Goal: Task Accomplishment & Management: Complete application form

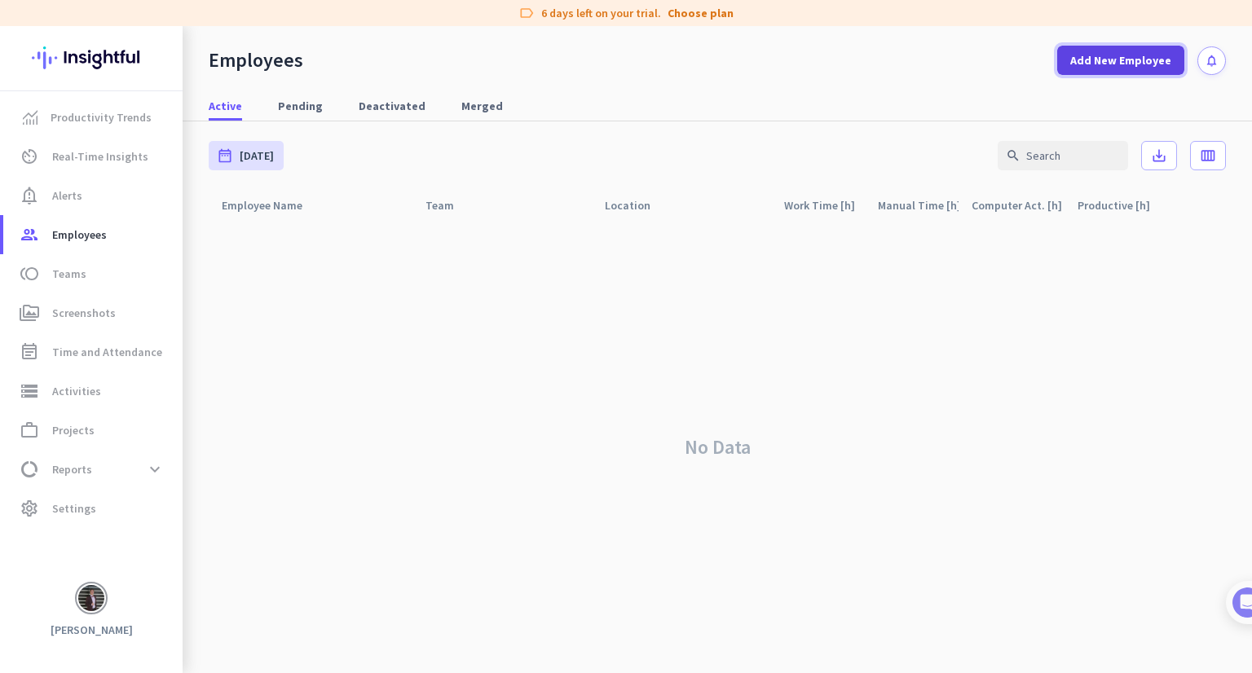
click at [1102, 71] on span at bounding box center [1120, 60] width 127 height 39
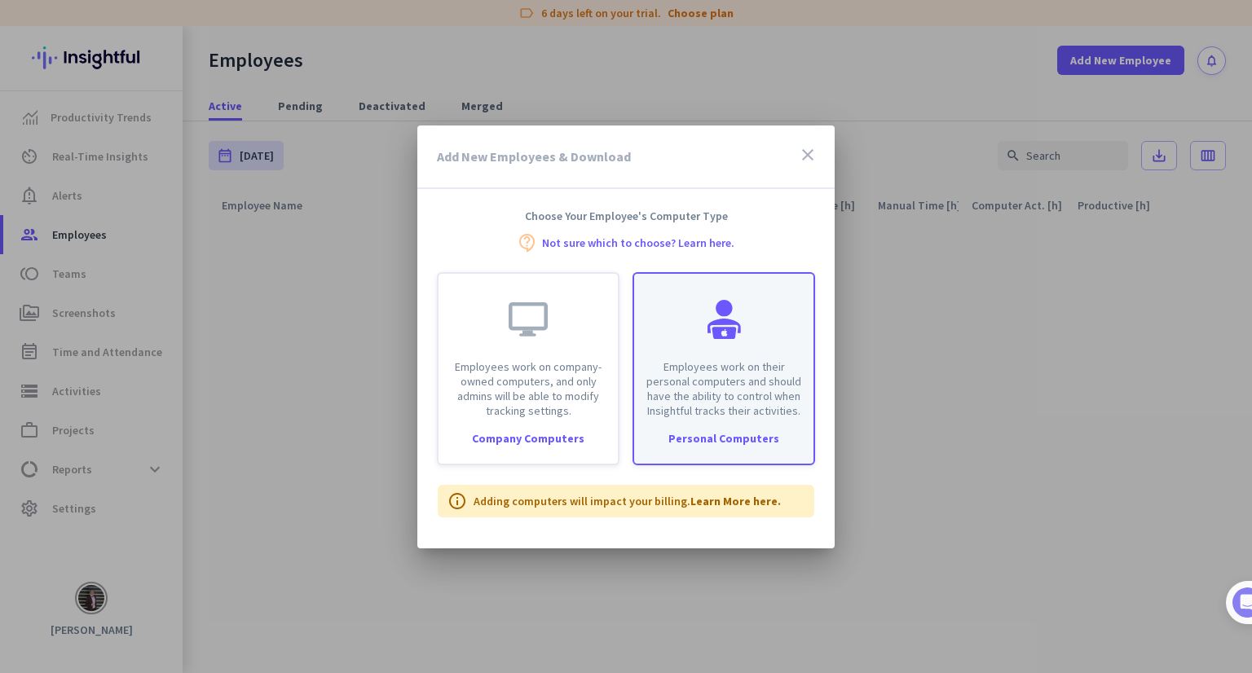
click at [723, 376] on p "Employees work on their personal computers and should have the ability to contr…" at bounding box center [724, 389] width 160 height 59
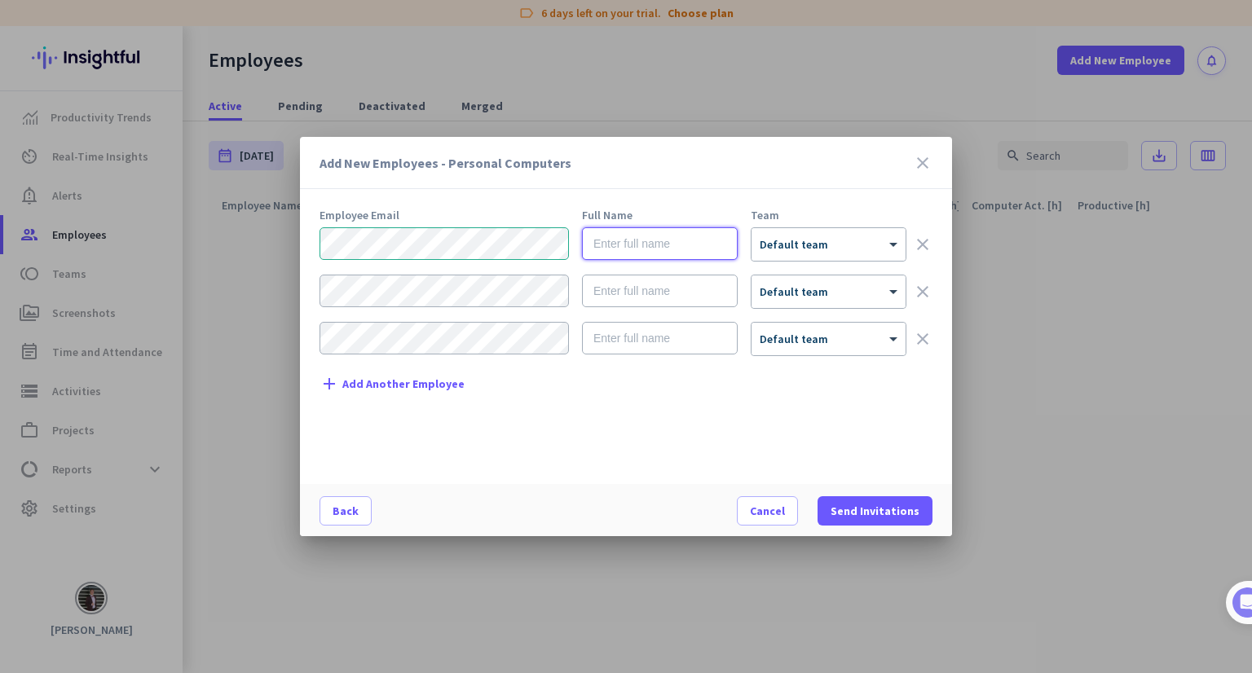
click at [655, 243] on input "text" at bounding box center [660, 243] width 156 height 33
type input "Mon"
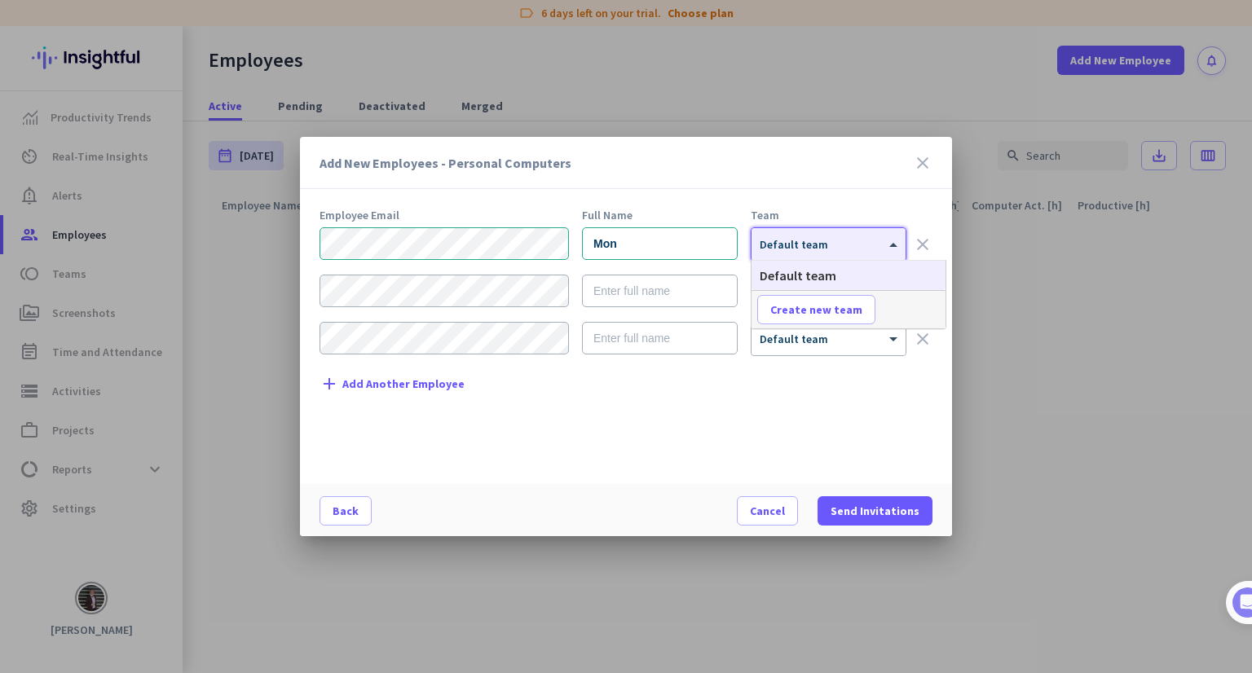
click at [826, 246] on div "× Default team" at bounding box center [819, 245] width 134 height 14
click at [849, 312] on span "Create new team" at bounding box center [816, 310] width 92 height 16
click at [846, 311] on input "text" at bounding box center [817, 309] width 121 height 29
type input "Manager"
click at [925, 313] on span "Save" at bounding box center [914, 309] width 25 height 15
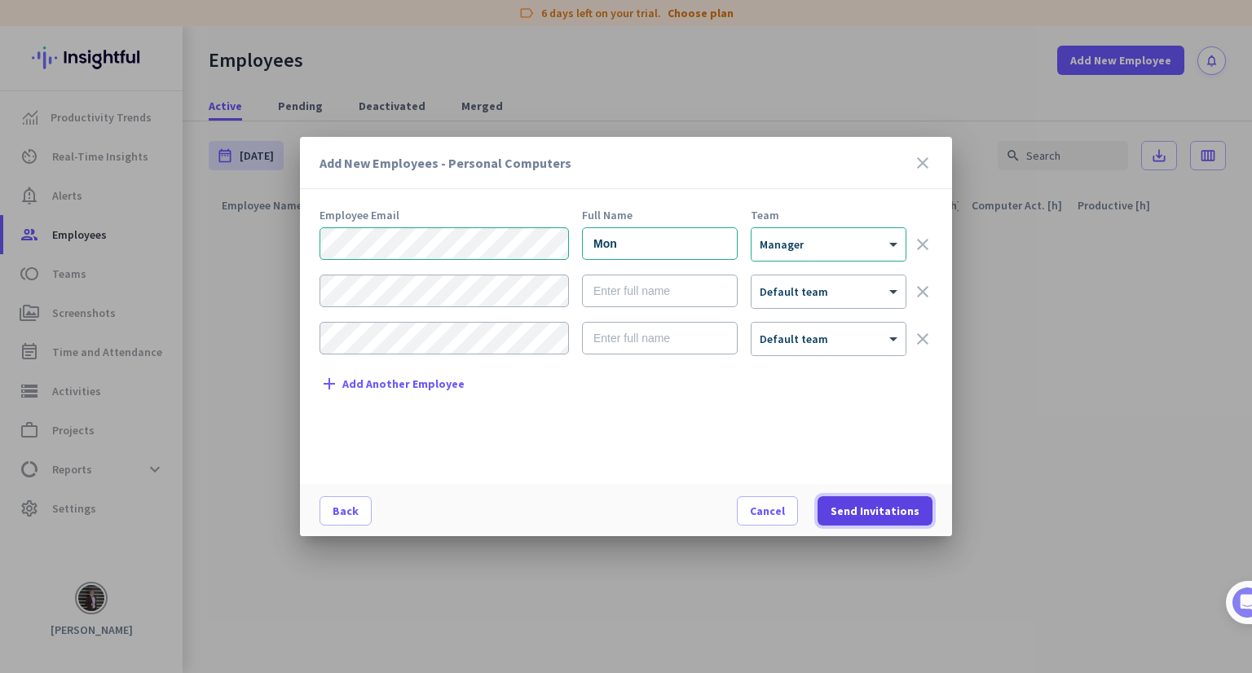
click at [885, 515] on span "Send Invitations" at bounding box center [875, 511] width 89 height 16
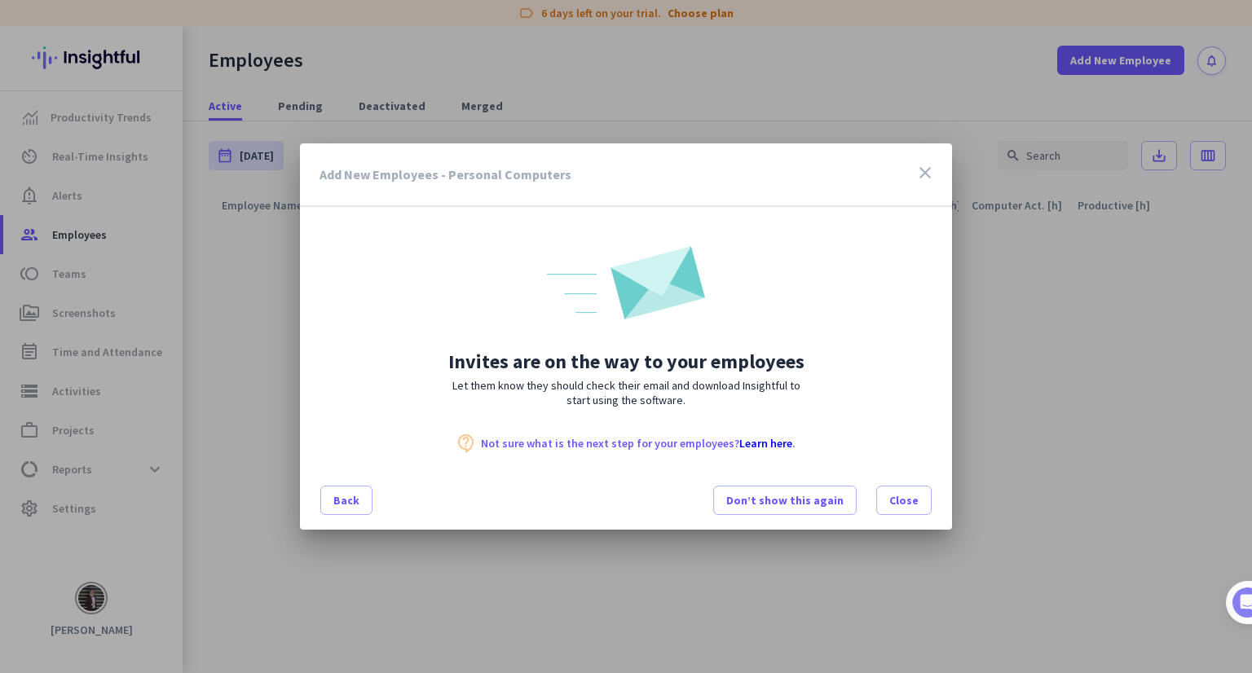
click at [901, 351] on div "Invites are on the way to your employees Let them know they should check their …" at bounding box center [626, 330] width 652 height 246
click at [904, 505] on span "Close" at bounding box center [903, 500] width 29 height 16
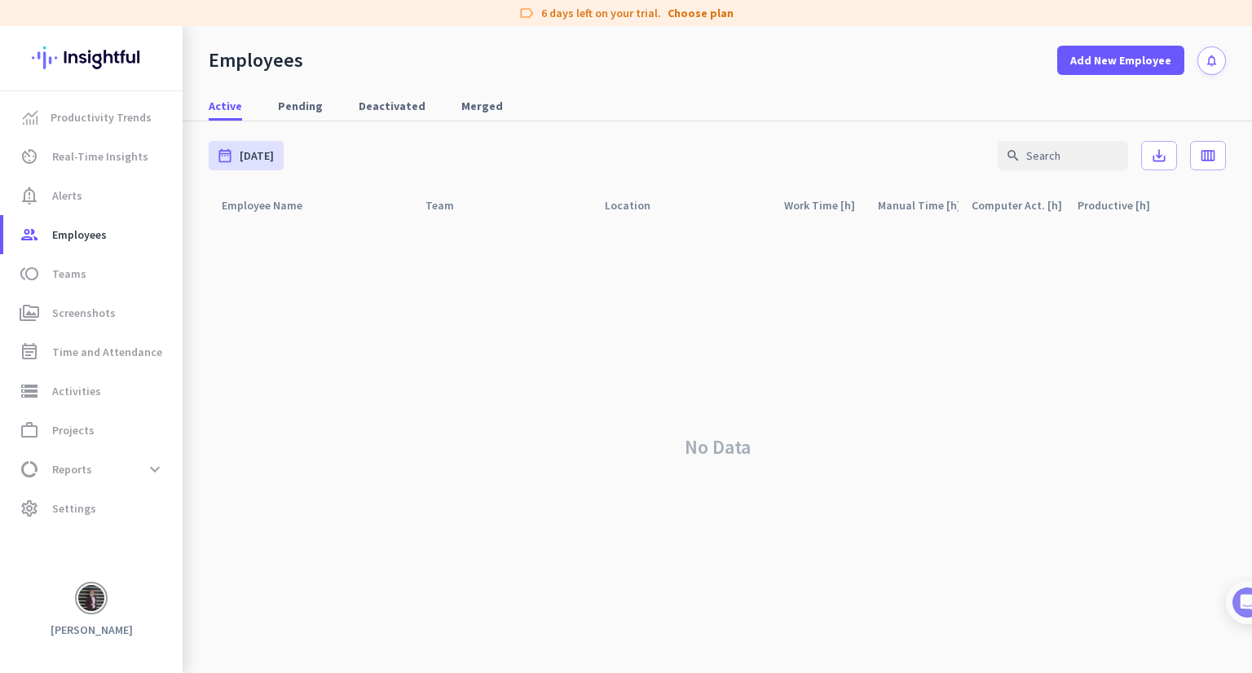
click at [982, 378] on div "No Data" at bounding box center [717, 447] width 1017 height 452
